Goal: Find specific page/section: Find specific page/section

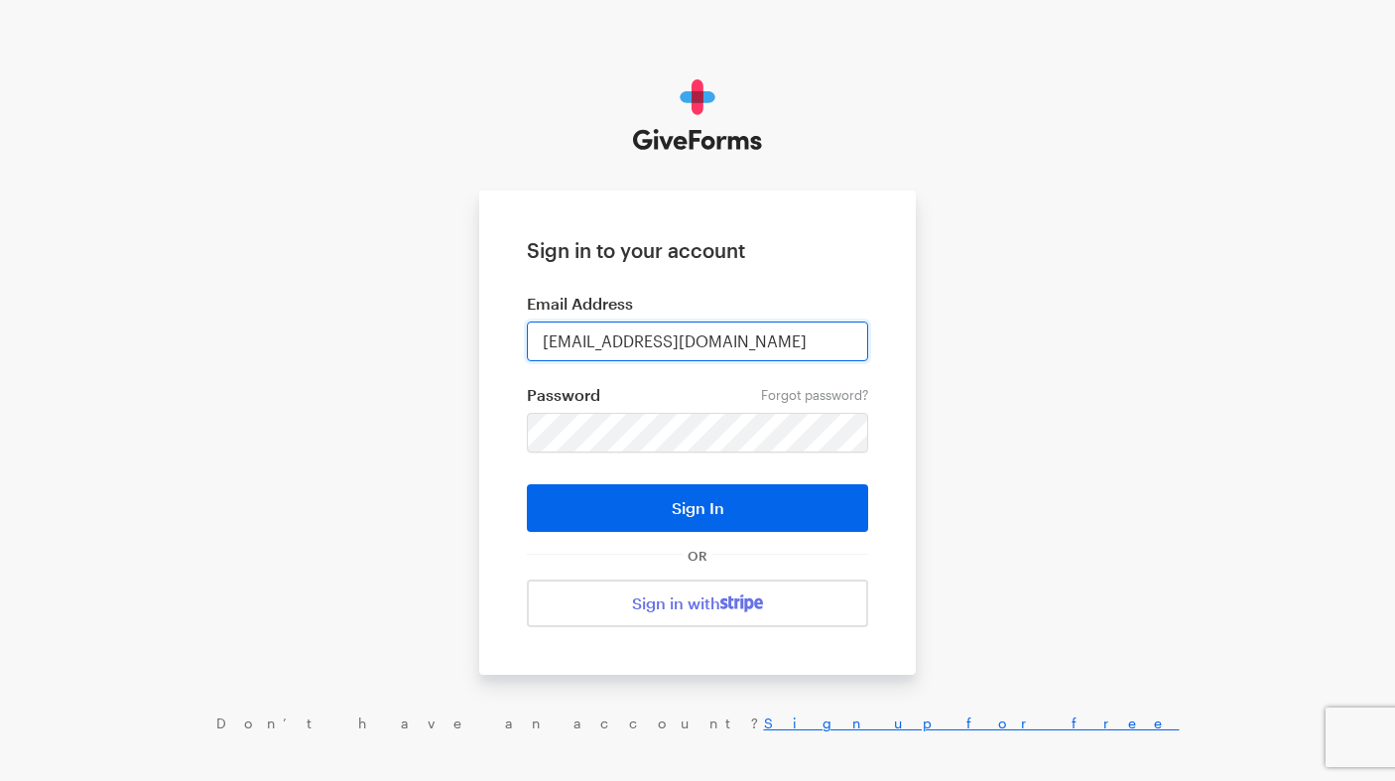
type input "mlee@justfund.us"
click at [597, 483] on form "Sign in to your account Email Address mlee@justfund.us Forgot password? Passwor…" at bounding box center [697, 433] width 437 height 484
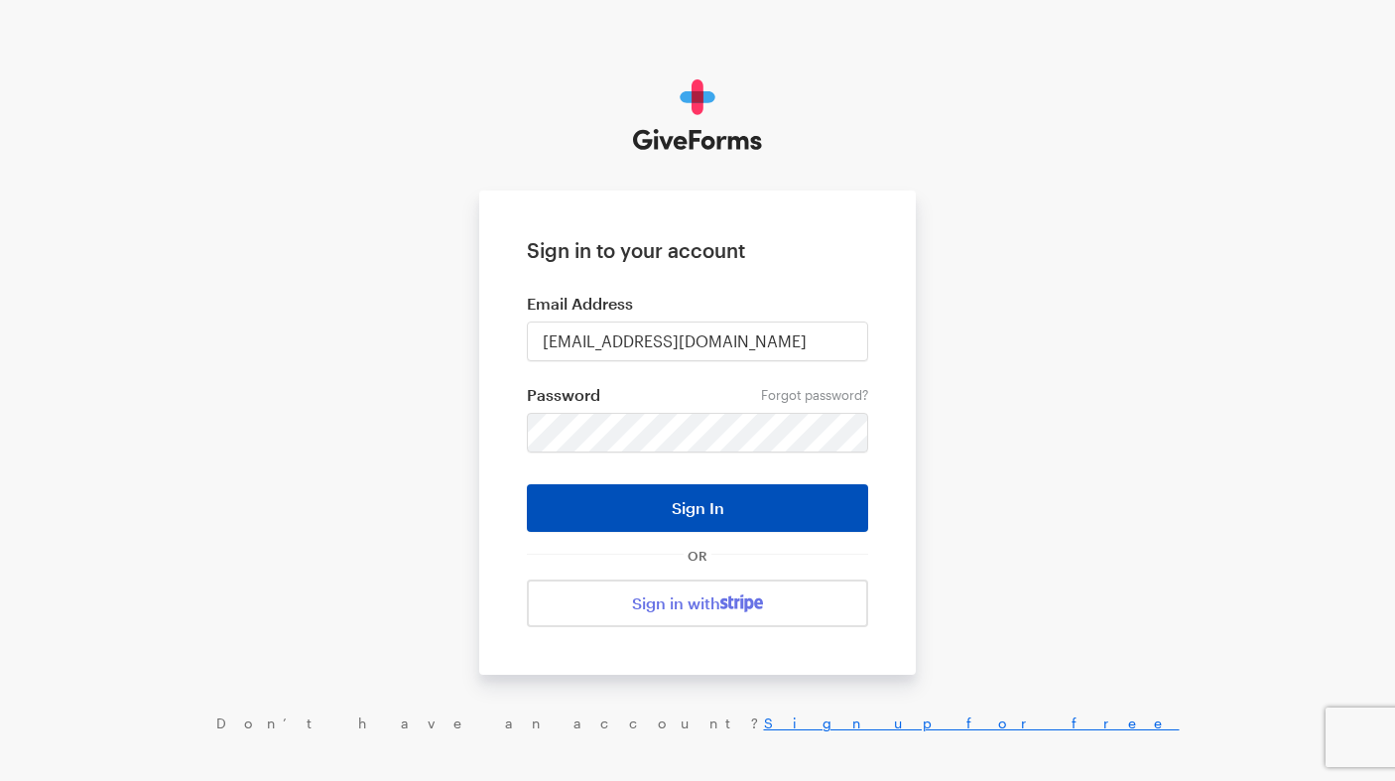
click at [606, 510] on button "Sign In" at bounding box center [697, 508] width 341 height 48
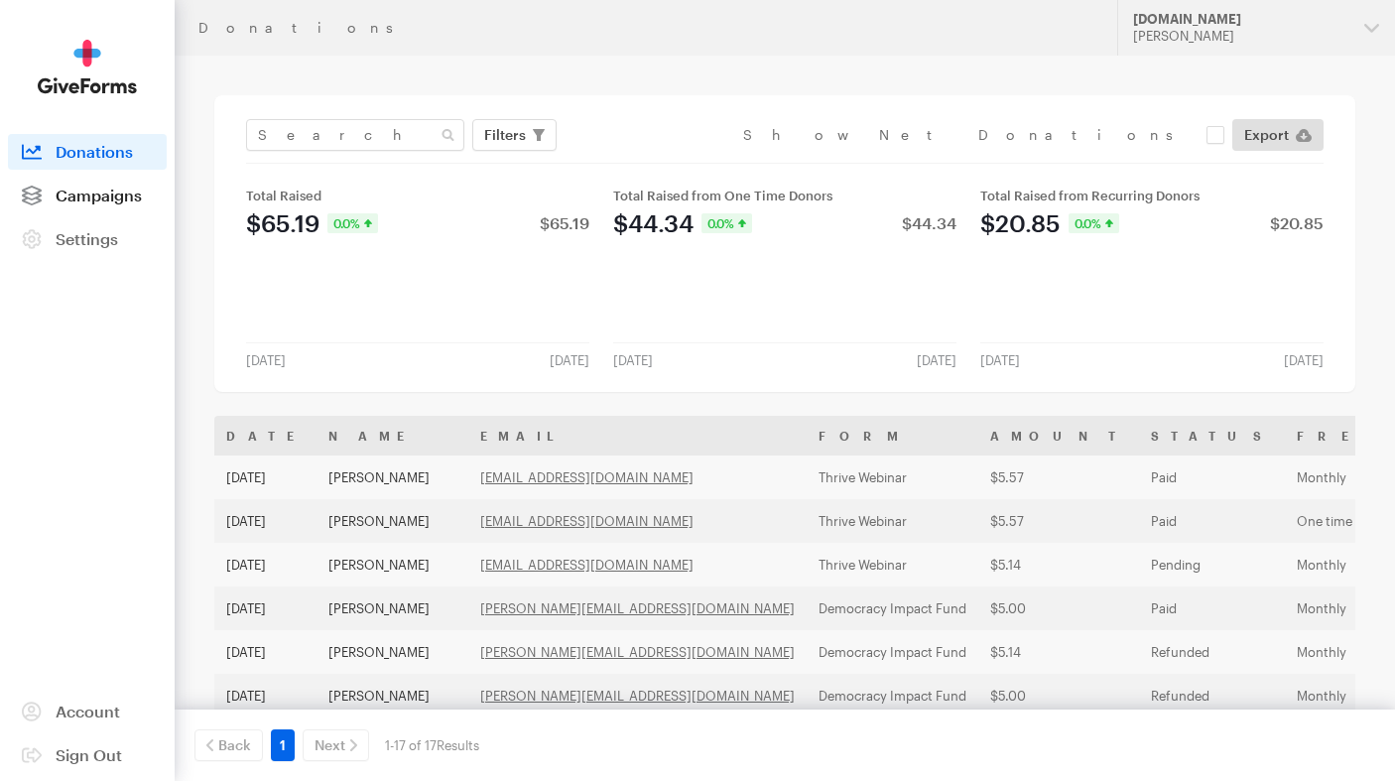
click at [85, 195] on span "Campaigns" at bounding box center [99, 195] width 86 height 19
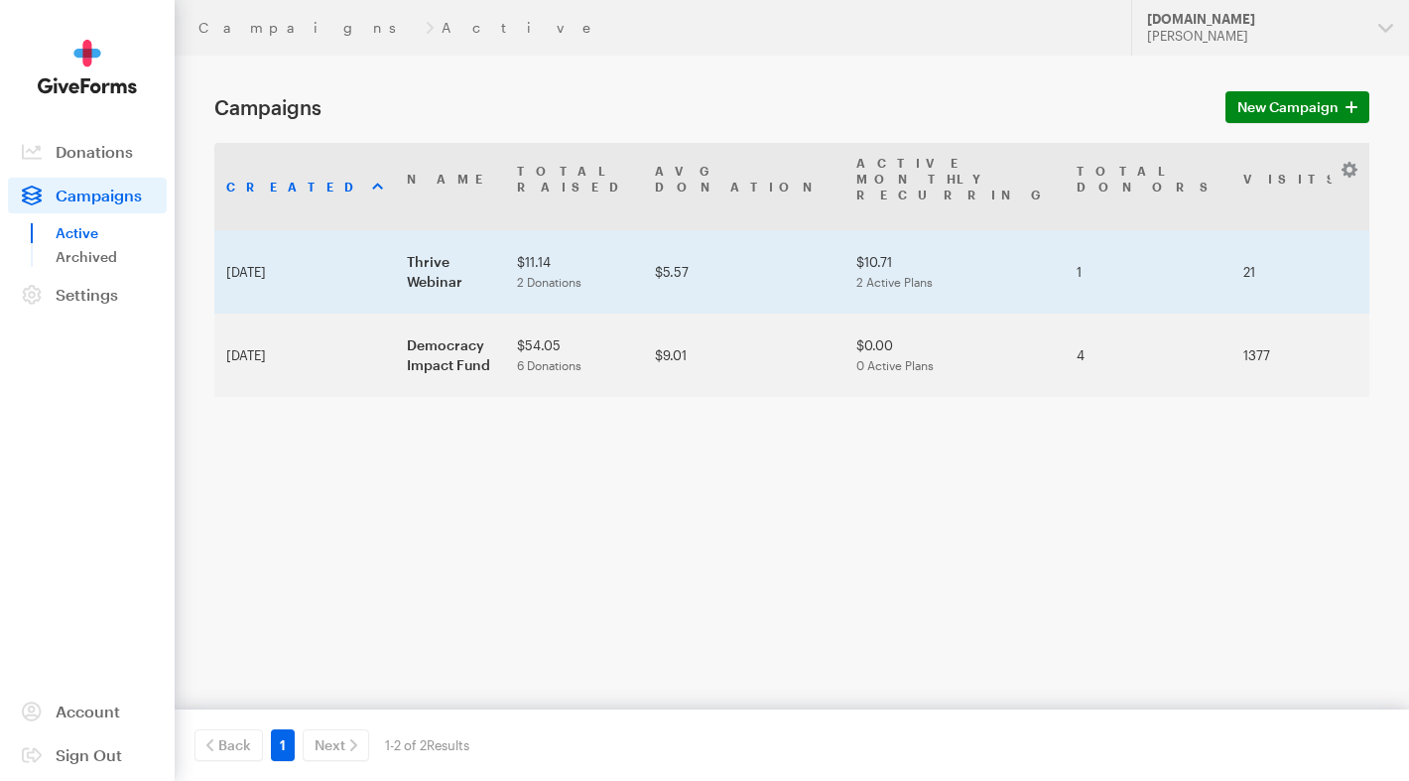
click at [395, 230] on td "Thrive Webinar" at bounding box center [450, 271] width 110 height 83
